Goal: Check status: Check status

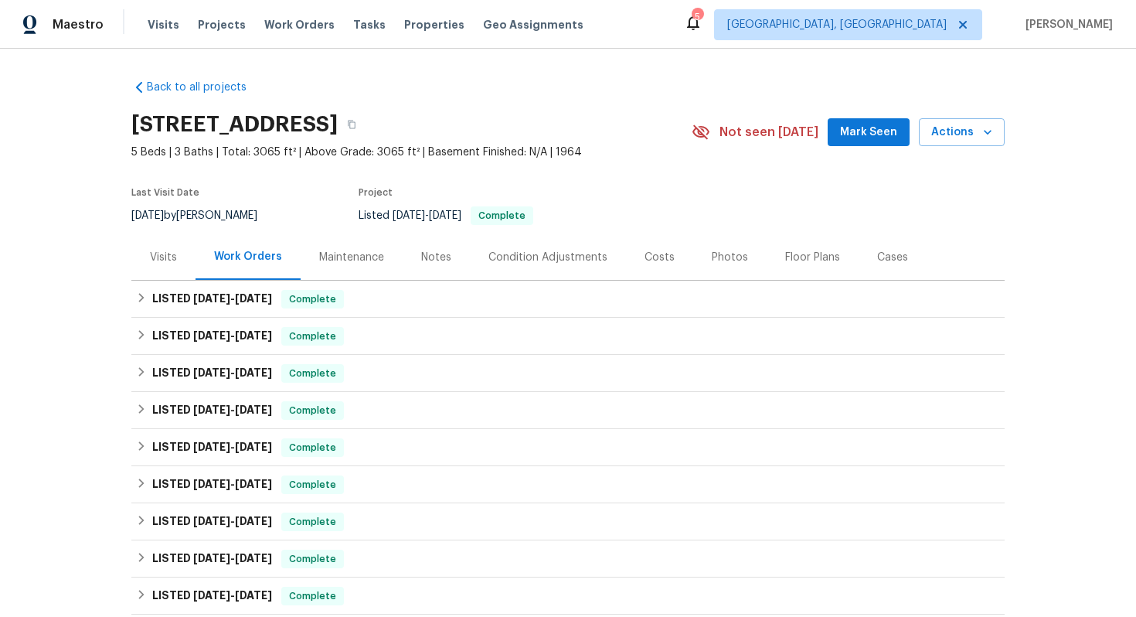
click at [168, 257] on div "Visits" at bounding box center [163, 257] width 27 height 15
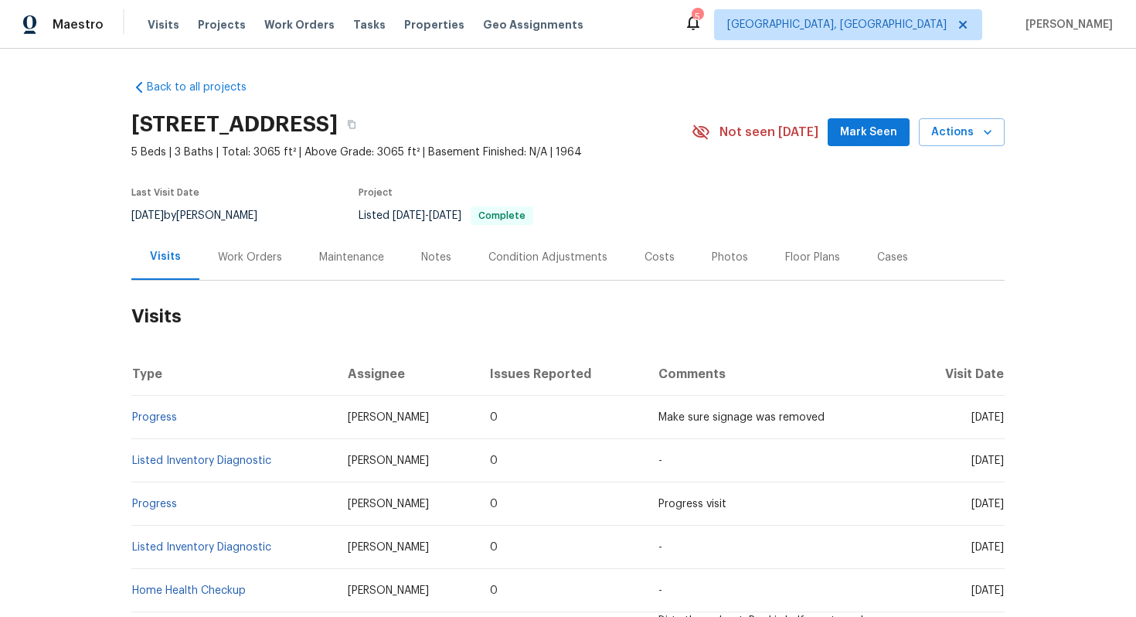
click at [362, 412] on span "[PERSON_NAME]" at bounding box center [388, 417] width 81 height 11
click at [158, 417] on link "Progress" at bounding box center [154, 417] width 45 height 11
